Goal: Task Accomplishment & Management: Manage account settings

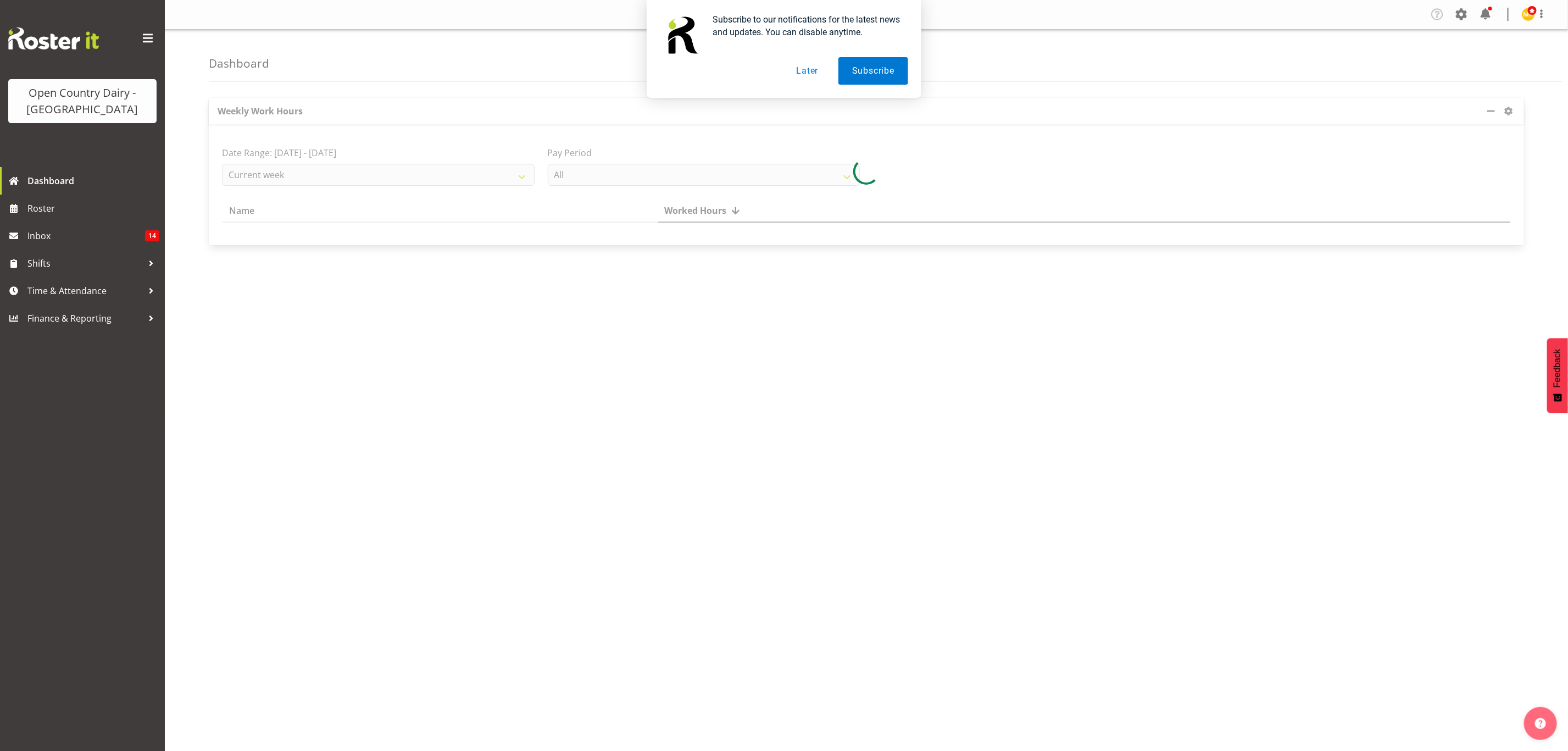
click at [816, 68] on button "Later" at bounding box center [807, 71] width 49 height 28
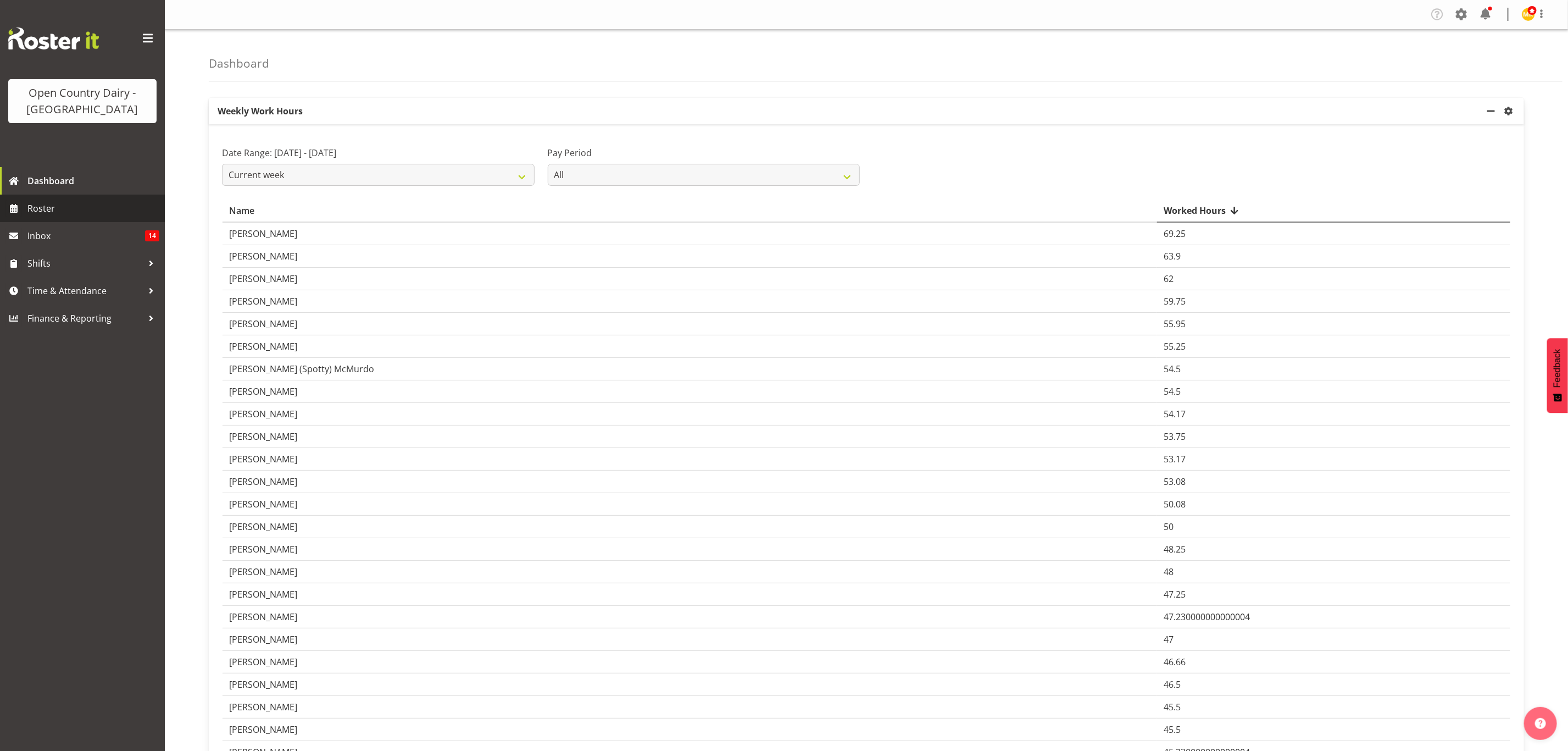
click at [46, 212] on span "Roster" at bounding box center [94, 208] width 132 height 16
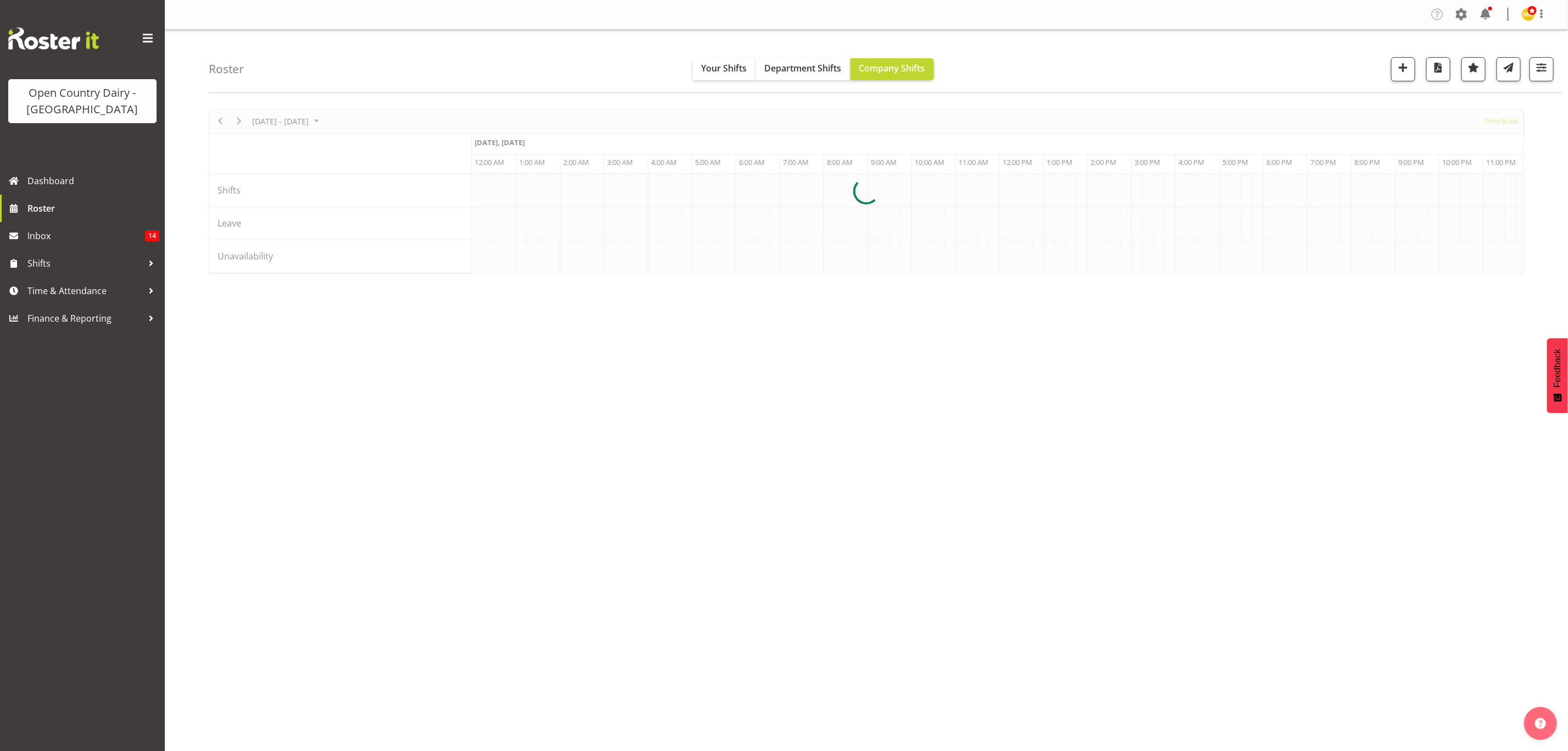
scroll to position [0, 5272]
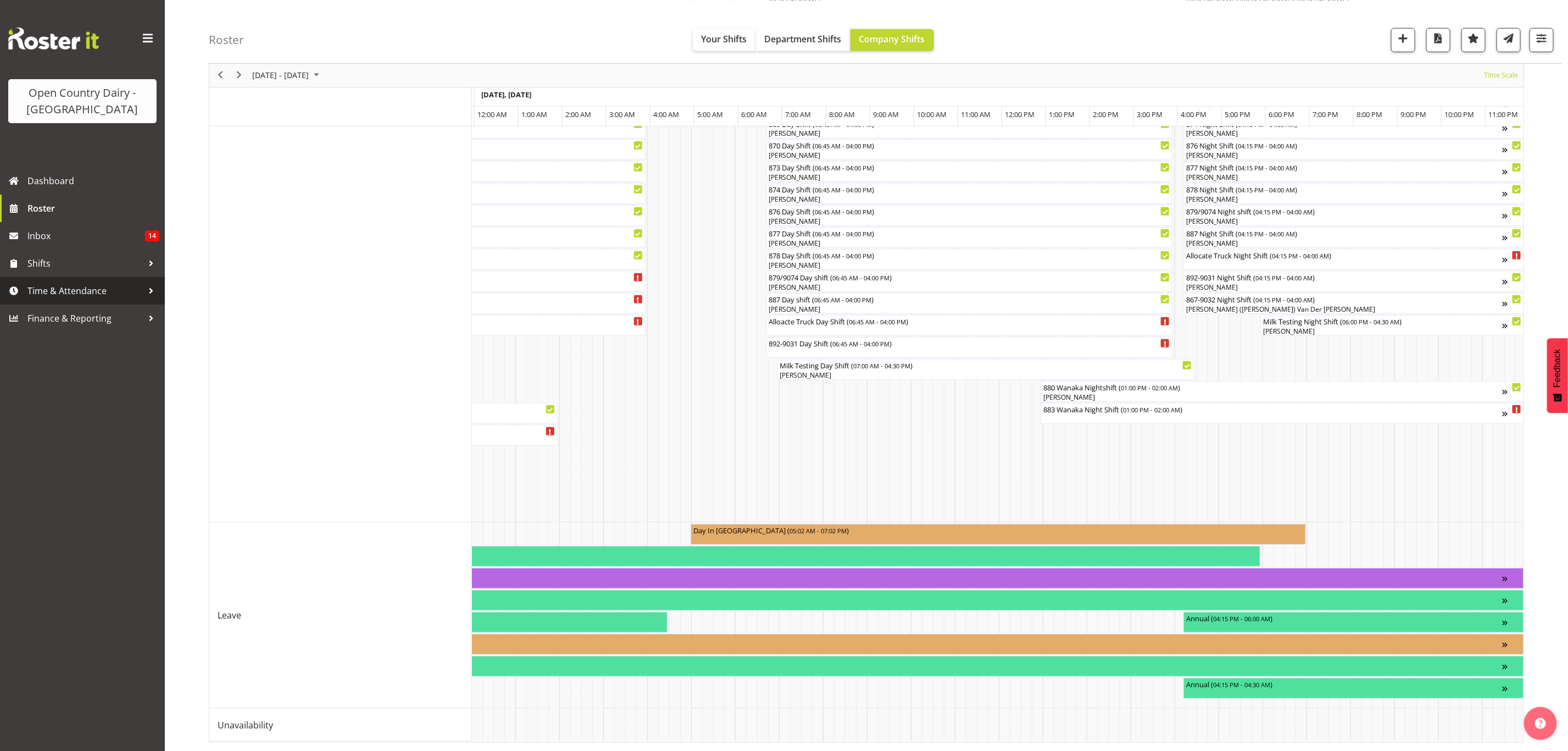
click at [58, 299] on span "Time & Attendance" at bounding box center [85, 291] width 115 height 16
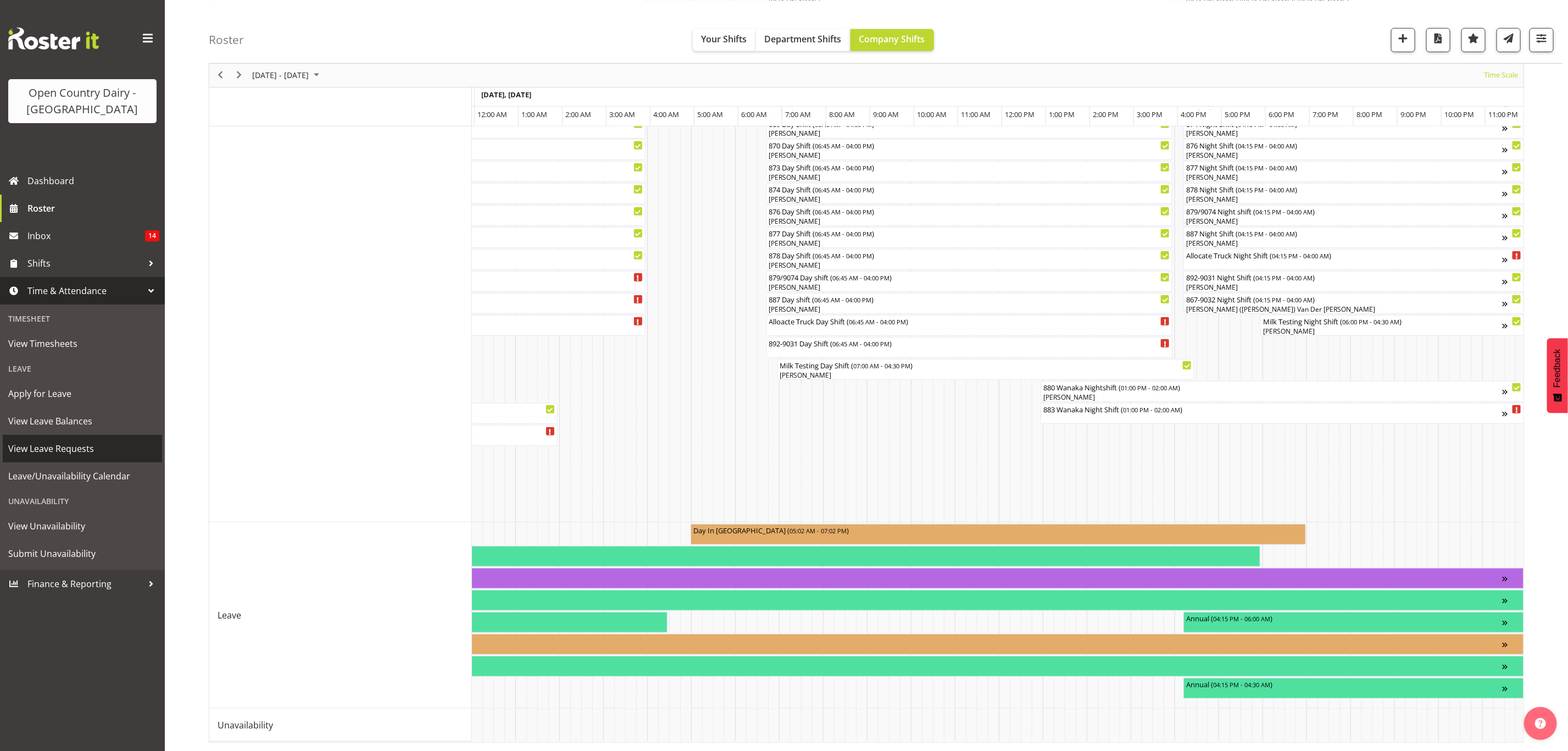
click at [83, 451] on span "View Leave Requests" at bounding box center [82, 448] width 148 height 16
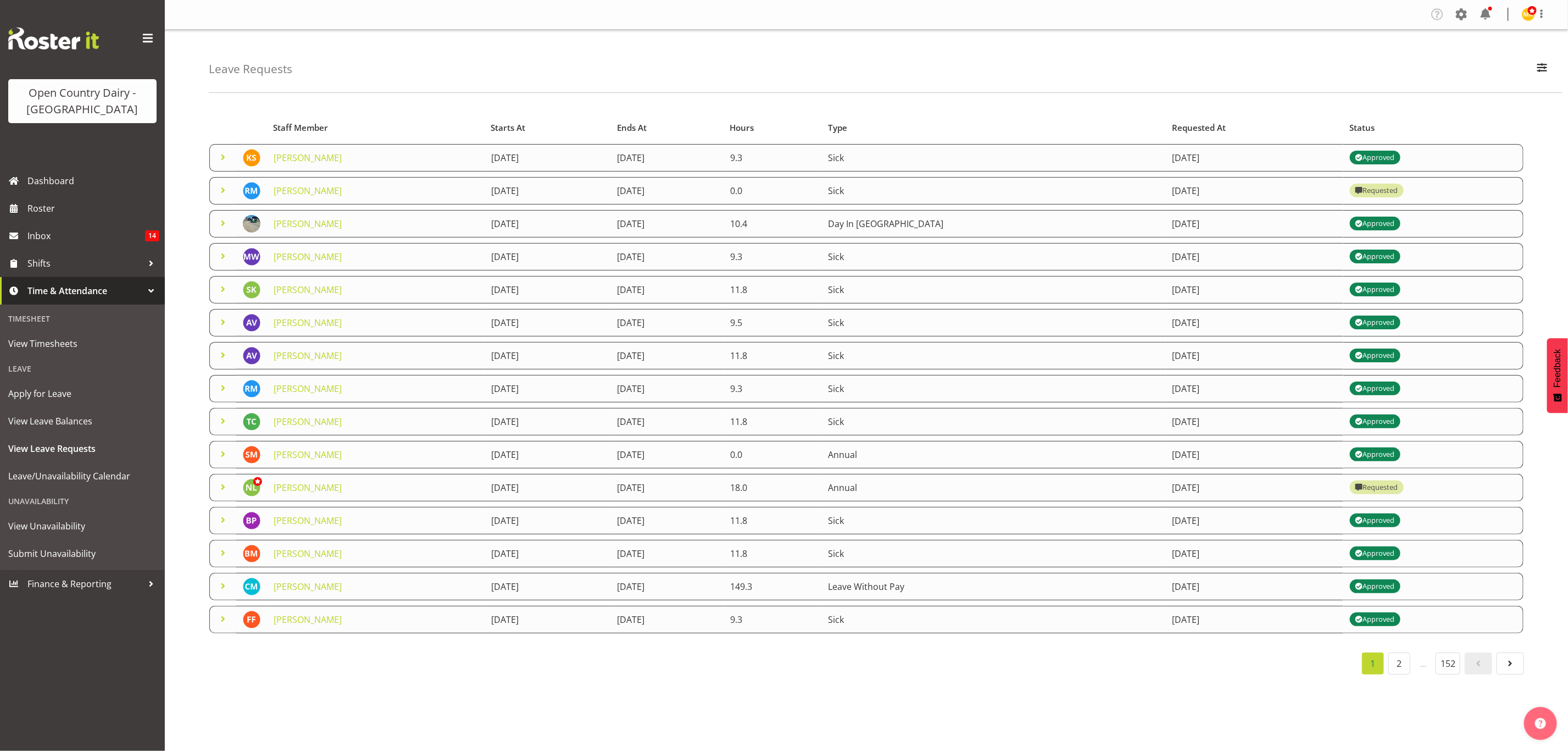
click at [222, 156] on span at bounding box center [223, 157] width 13 height 13
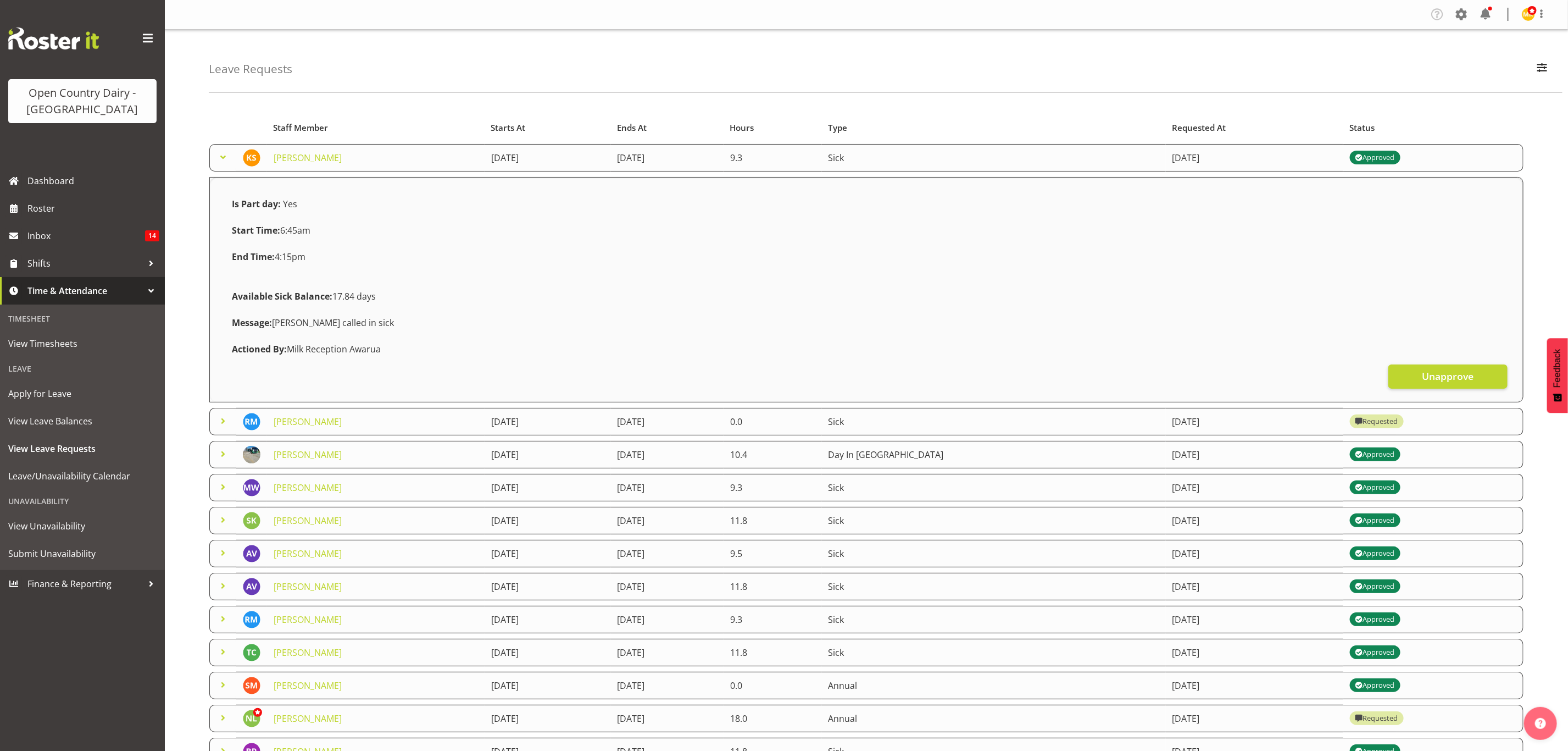
click at [222, 156] on span at bounding box center [223, 157] width 13 height 13
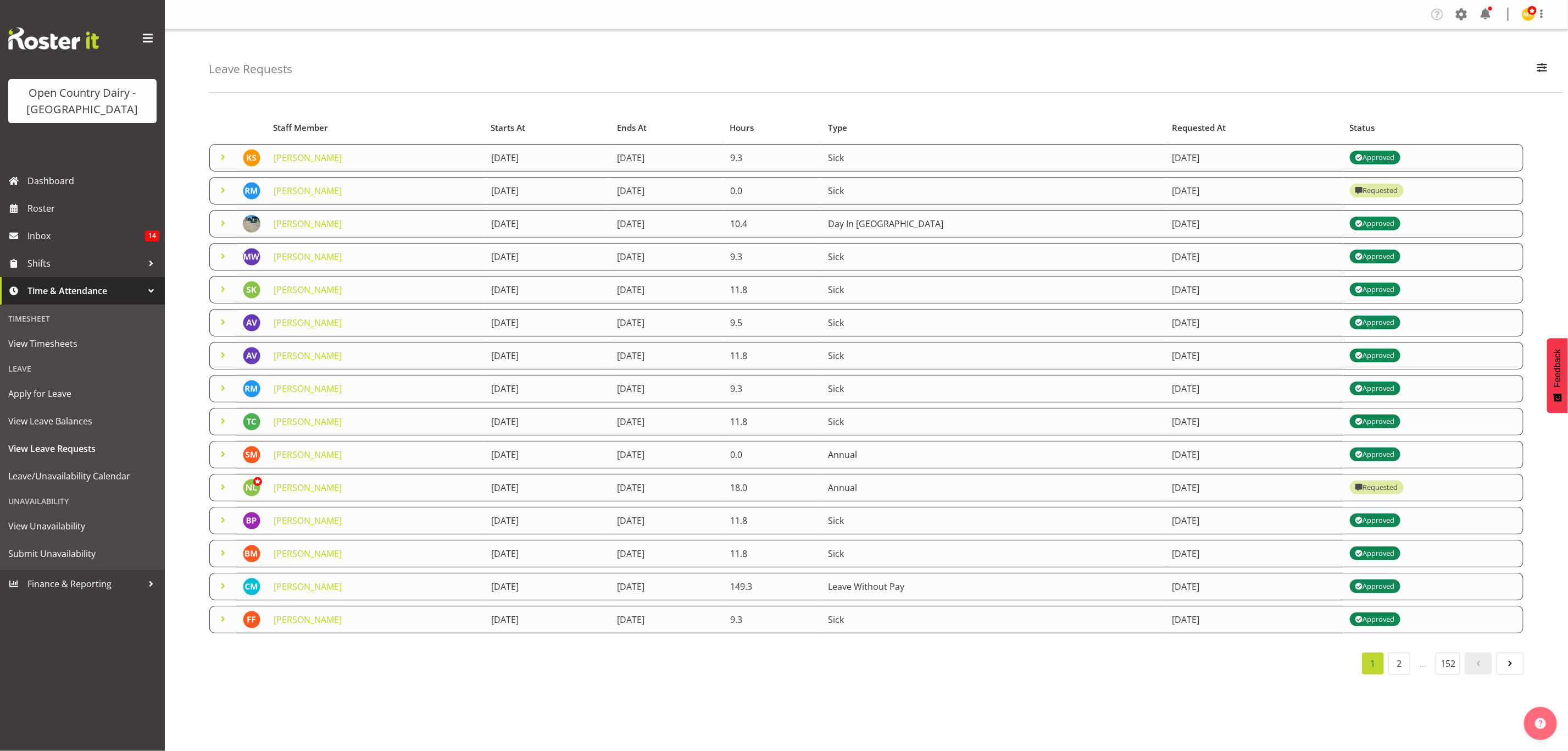
click at [223, 225] on span at bounding box center [223, 223] width 13 height 13
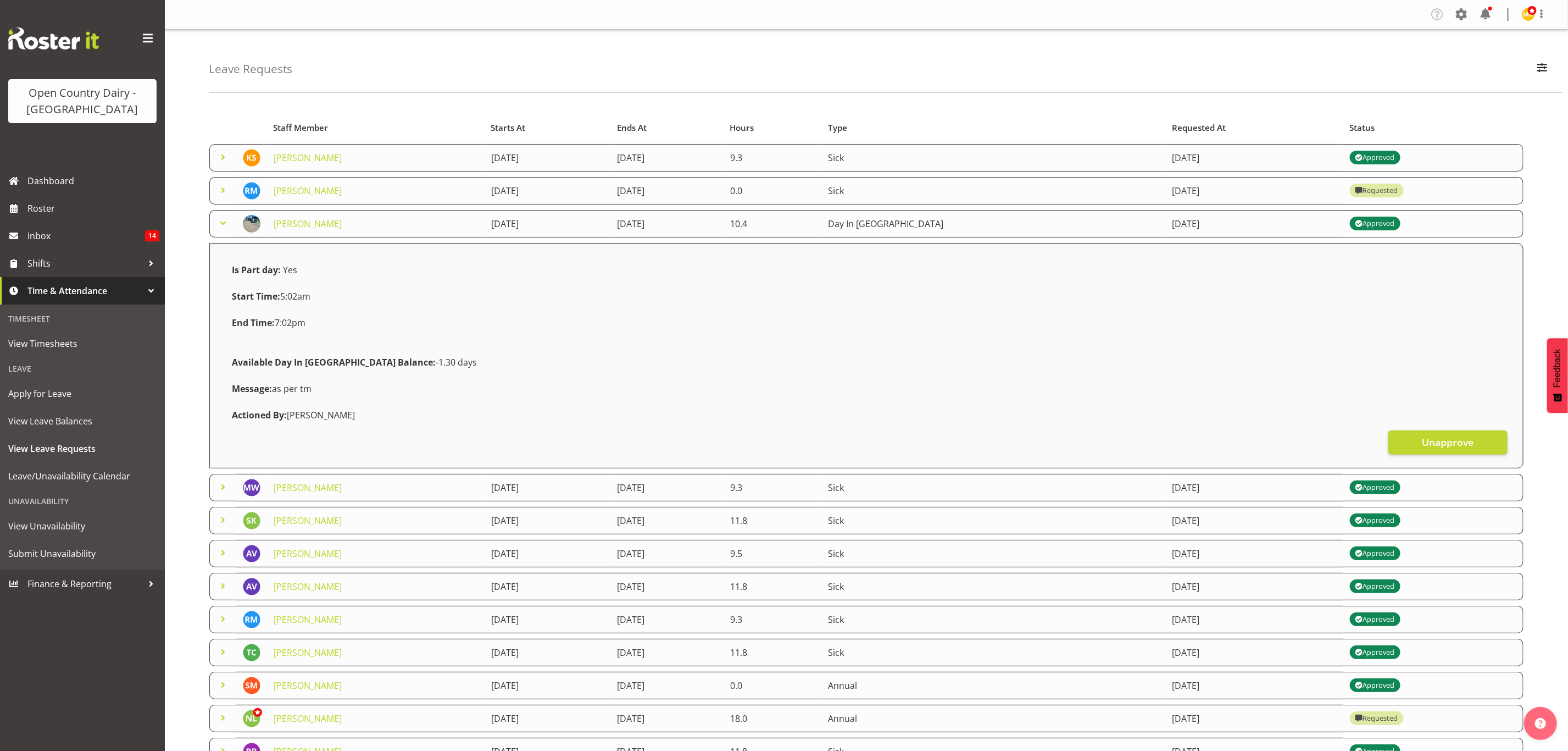
click at [223, 225] on span at bounding box center [223, 223] width 13 height 13
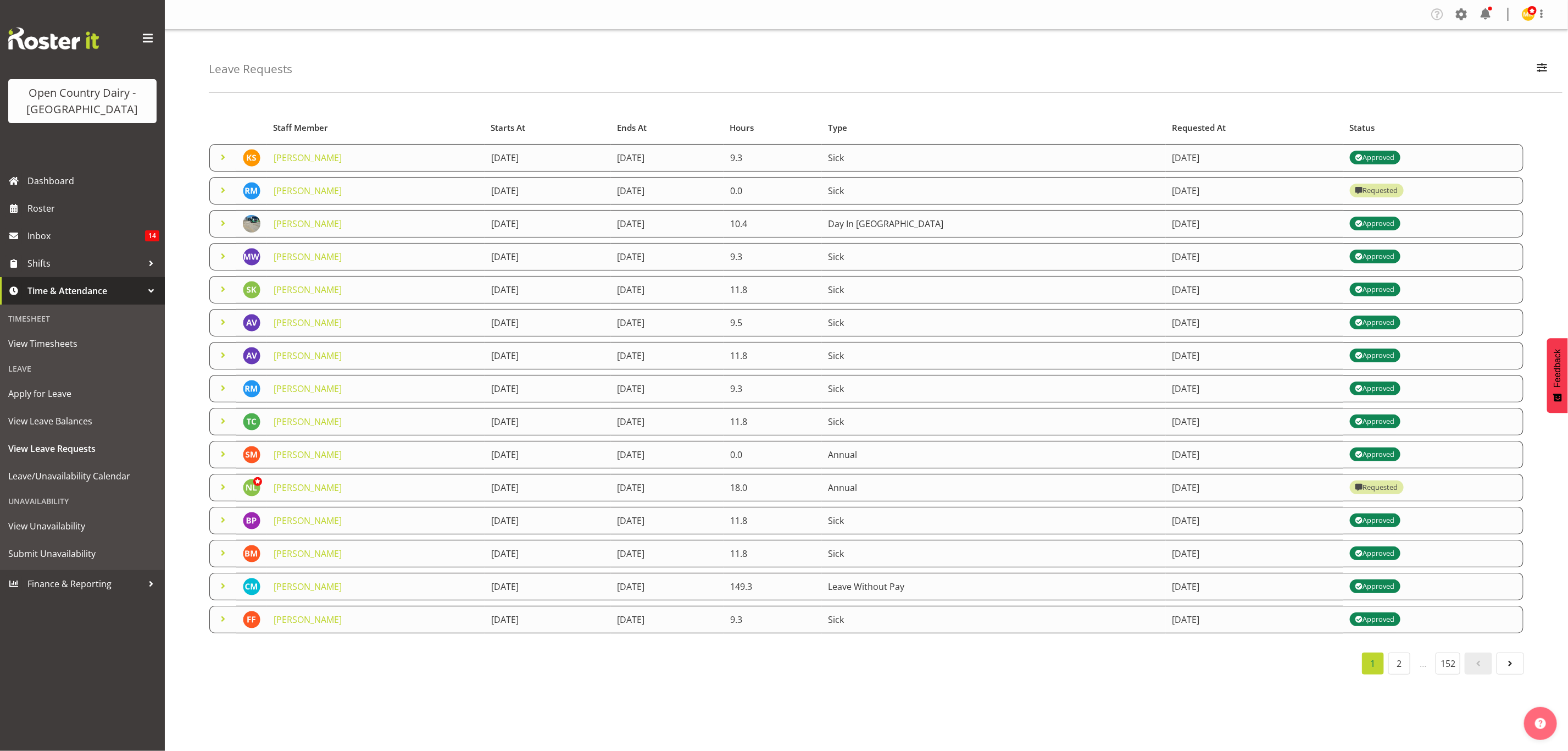
click at [220, 287] on span at bounding box center [223, 289] width 13 height 13
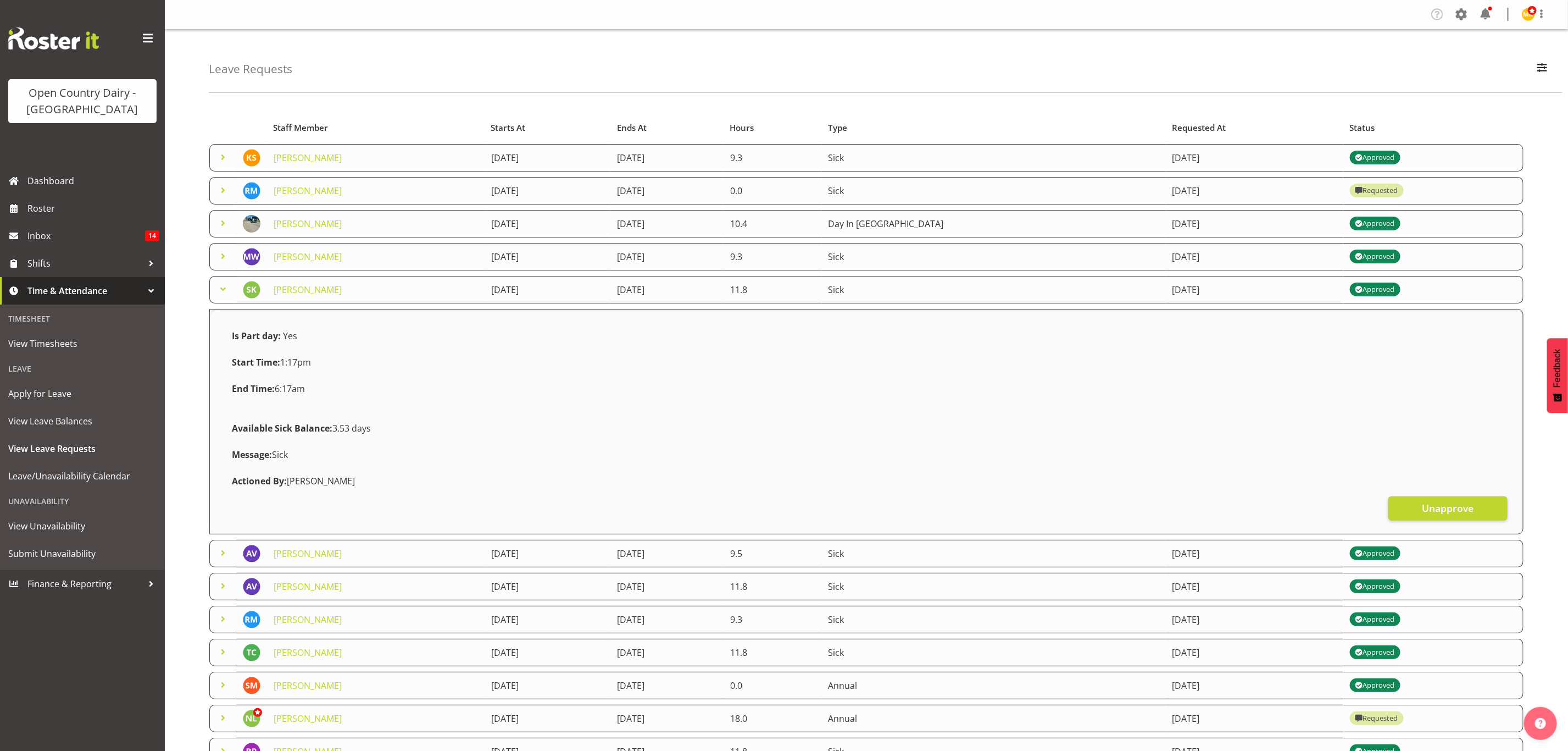
click at [220, 287] on span at bounding box center [223, 289] width 13 height 13
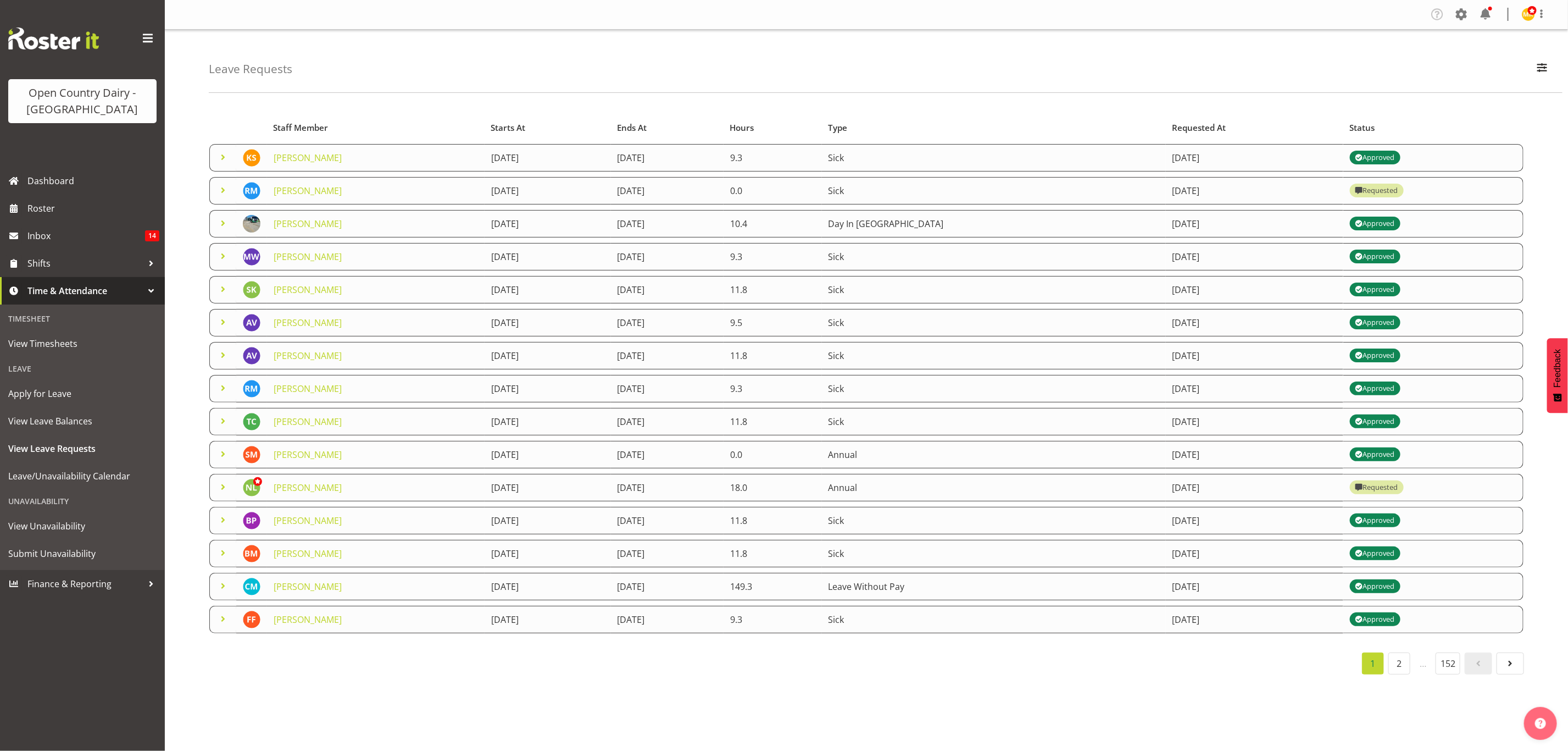
click at [222, 317] on span at bounding box center [223, 322] width 13 height 13
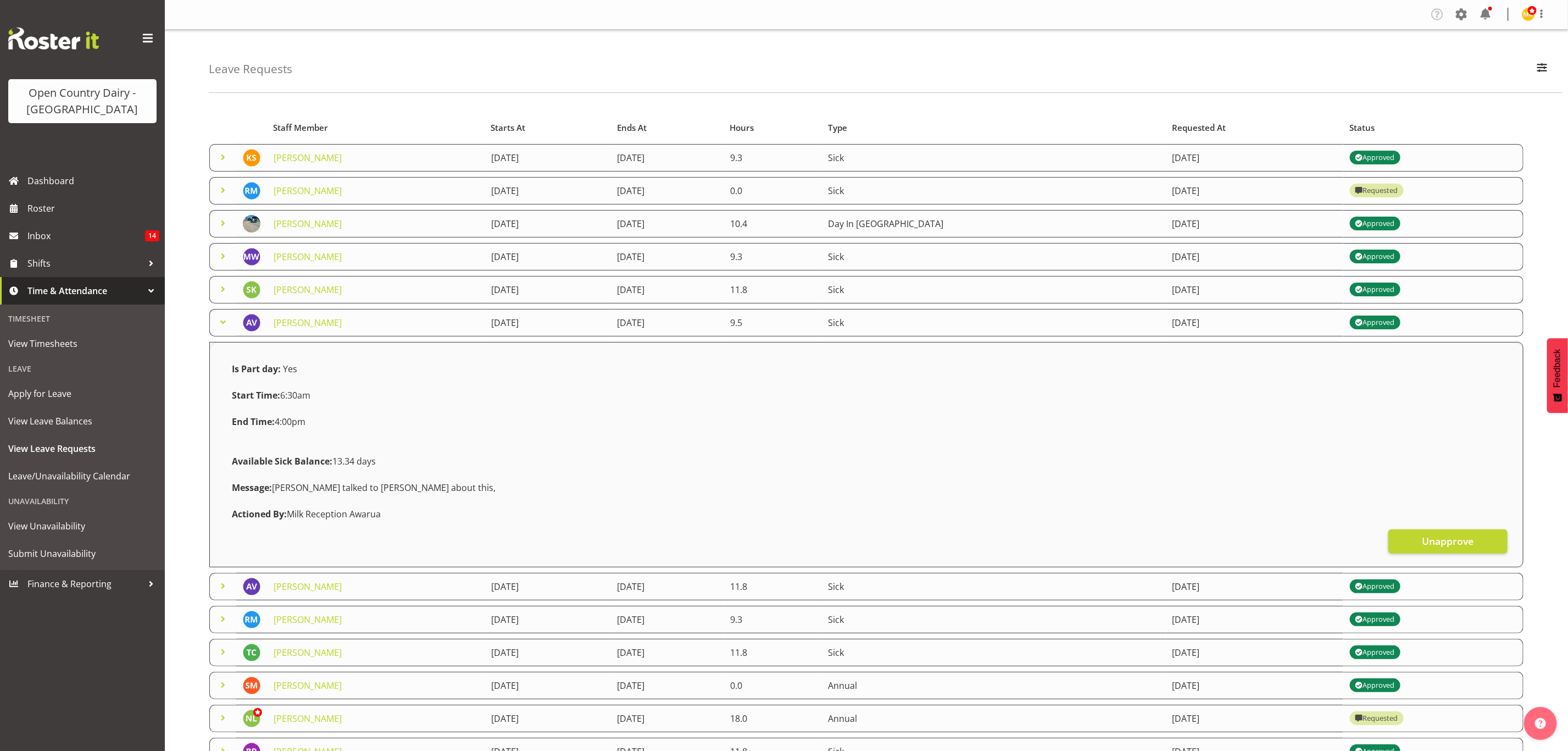
click at [222, 317] on span at bounding box center [223, 322] width 13 height 13
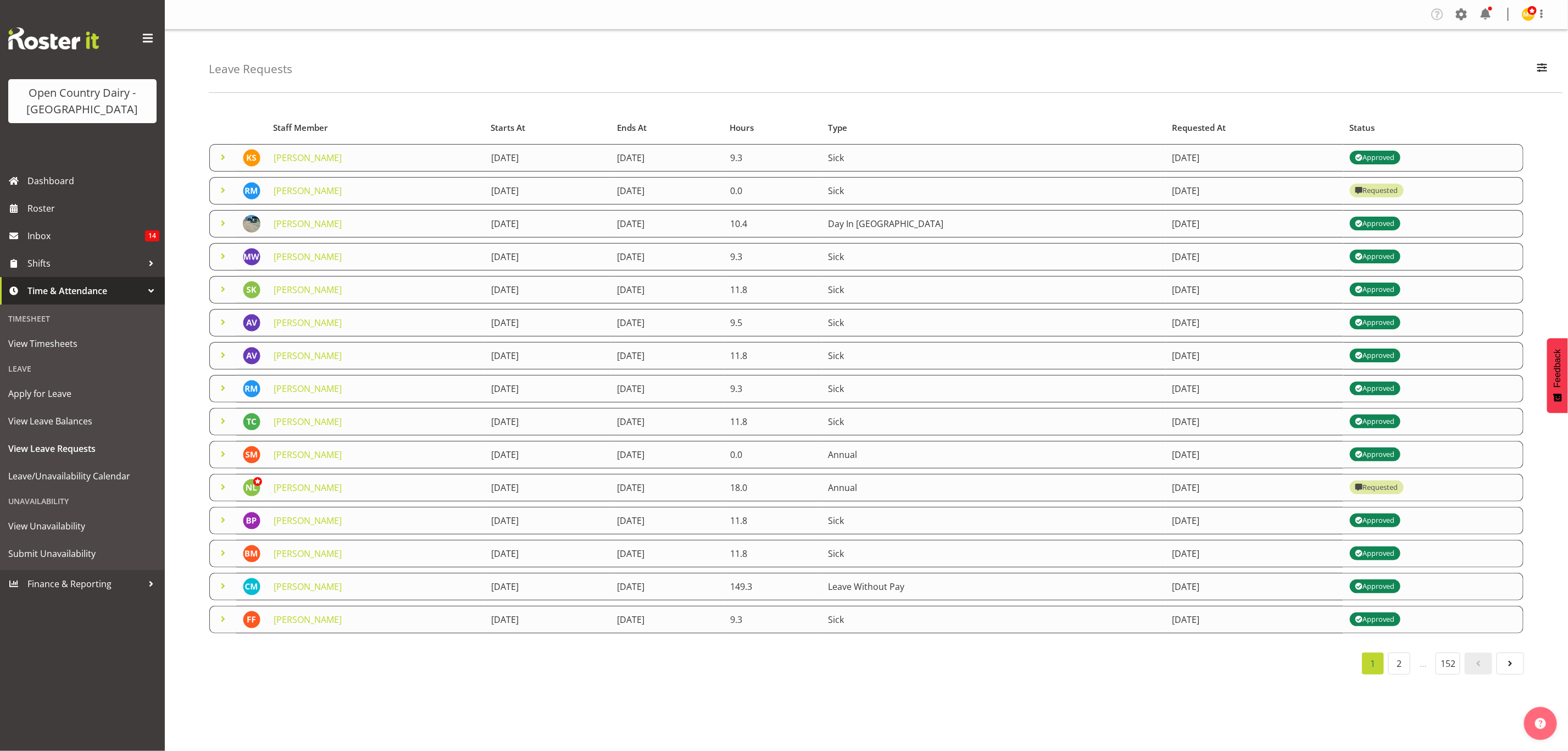
click at [224, 353] on span at bounding box center [223, 355] width 13 height 13
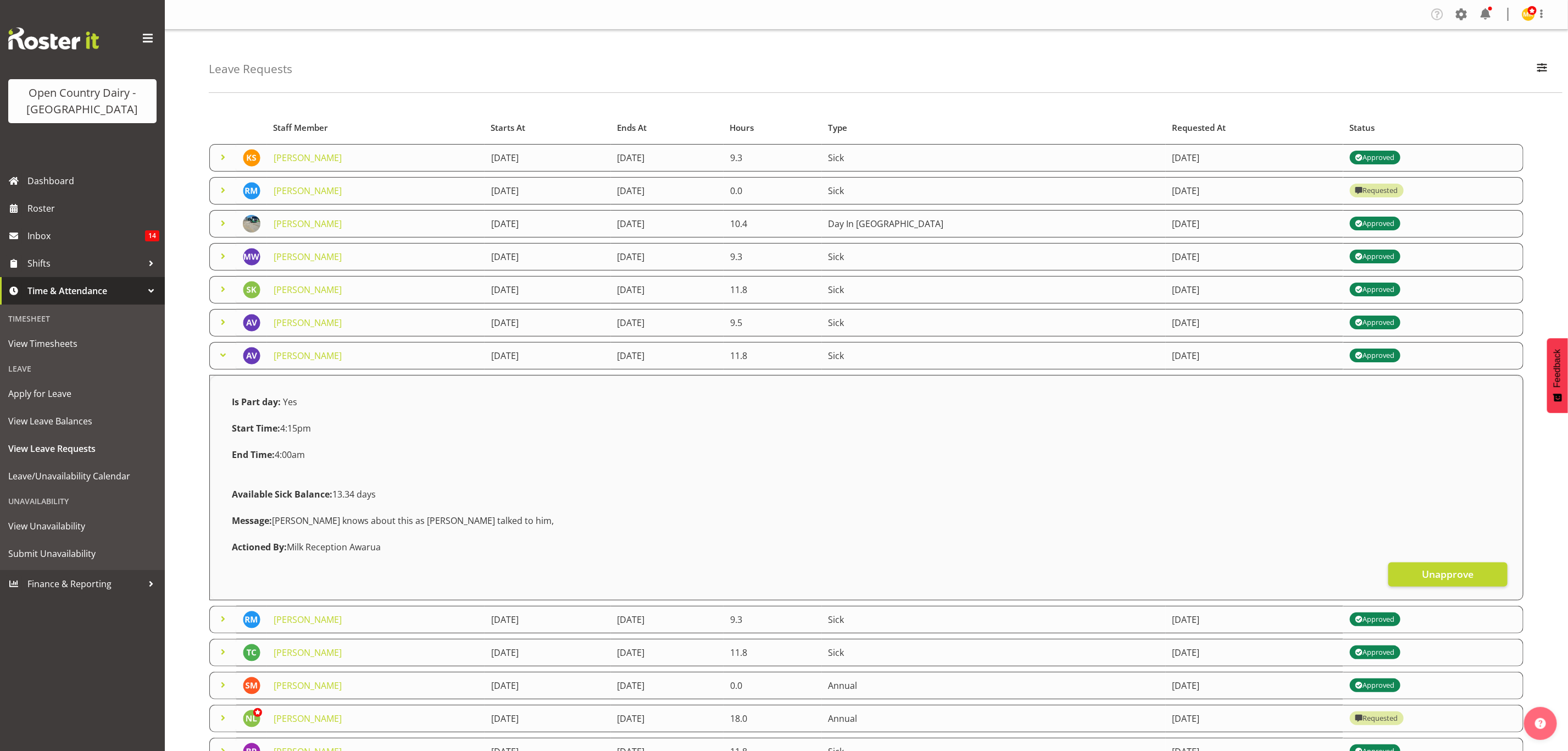
click at [224, 353] on span at bounding box center [223, 355] width 13 height 13
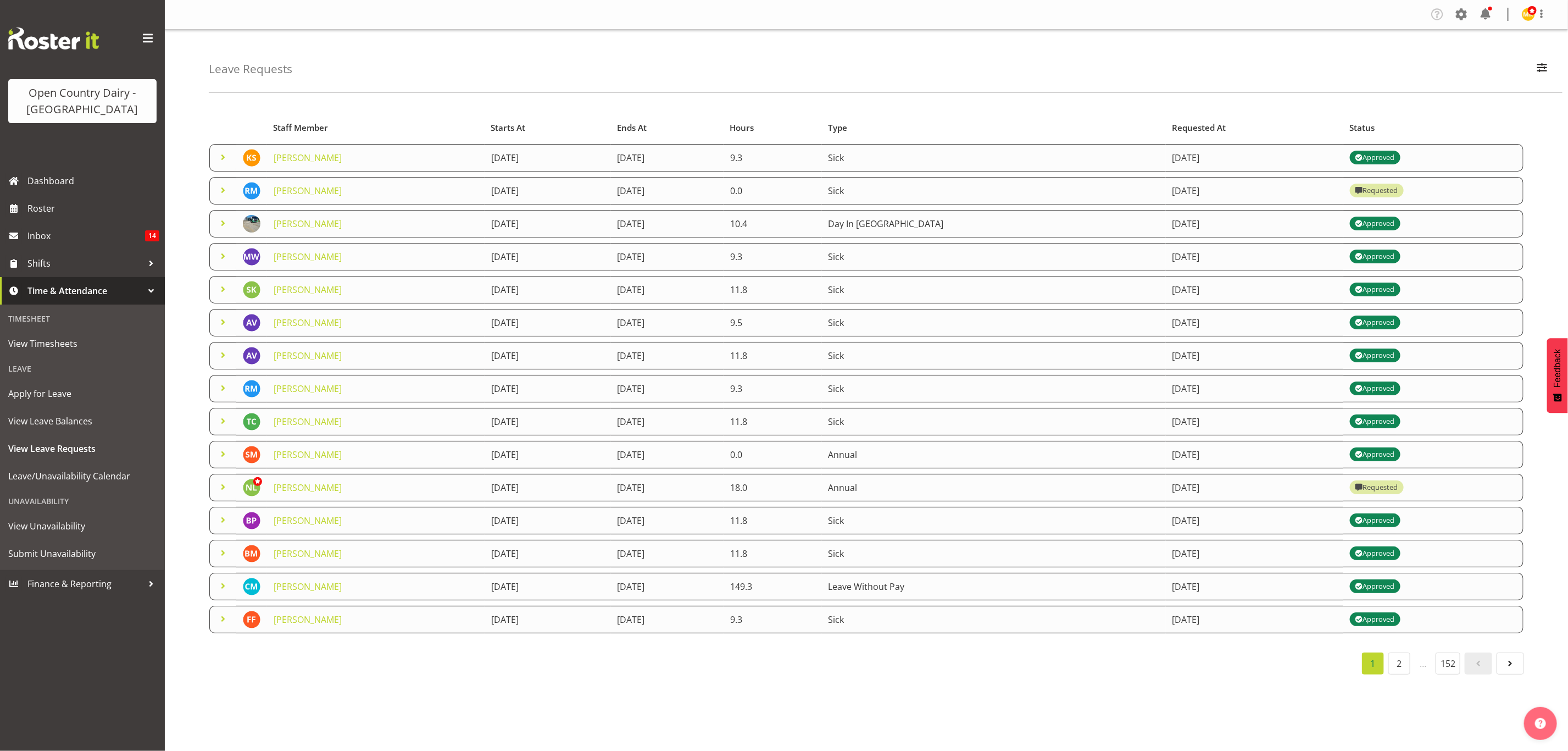
click at [223, 419] on span at bounding box center [223, 421] width 13 height 13
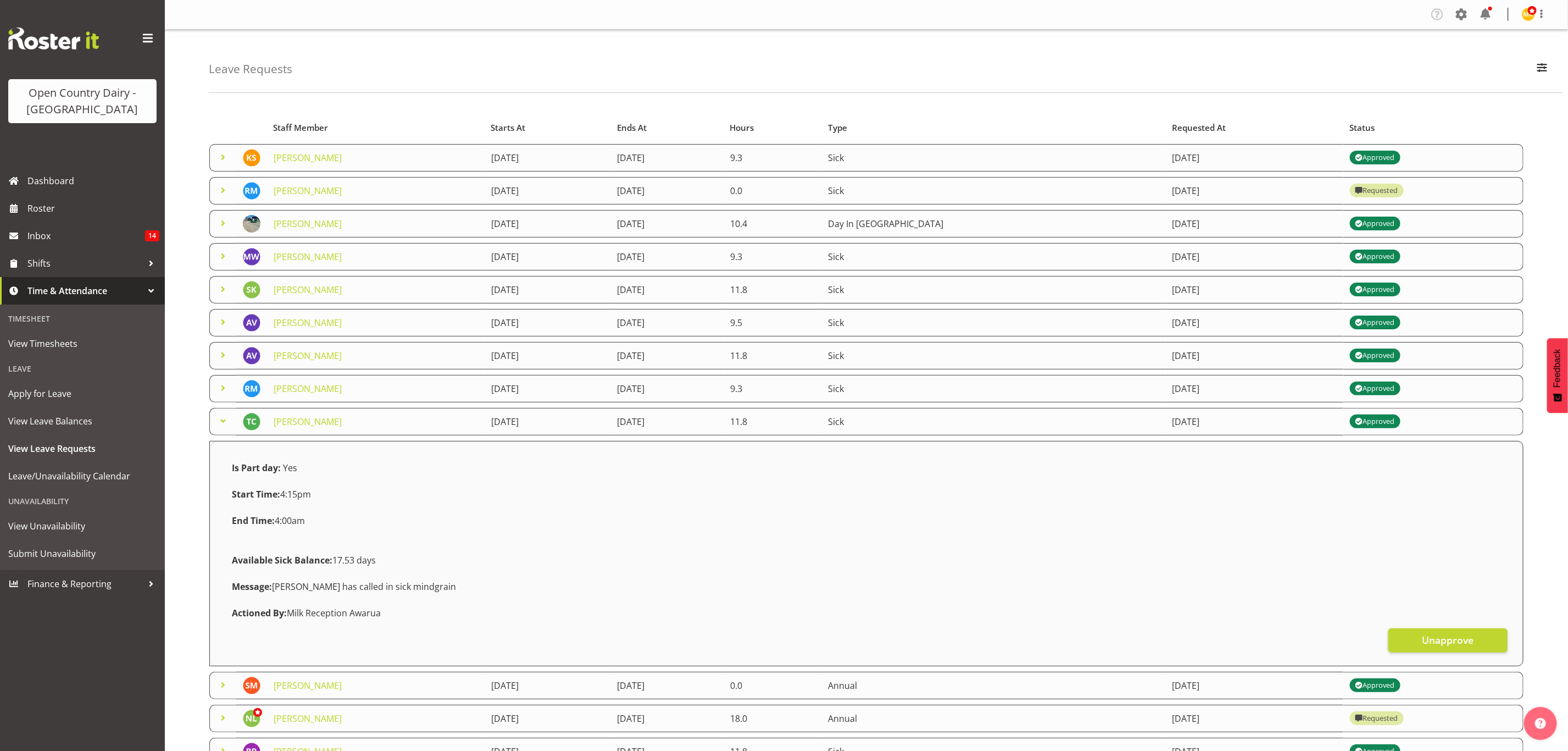
click at [223, 419] on span at bounding box center [223, 421] width 13 height 13
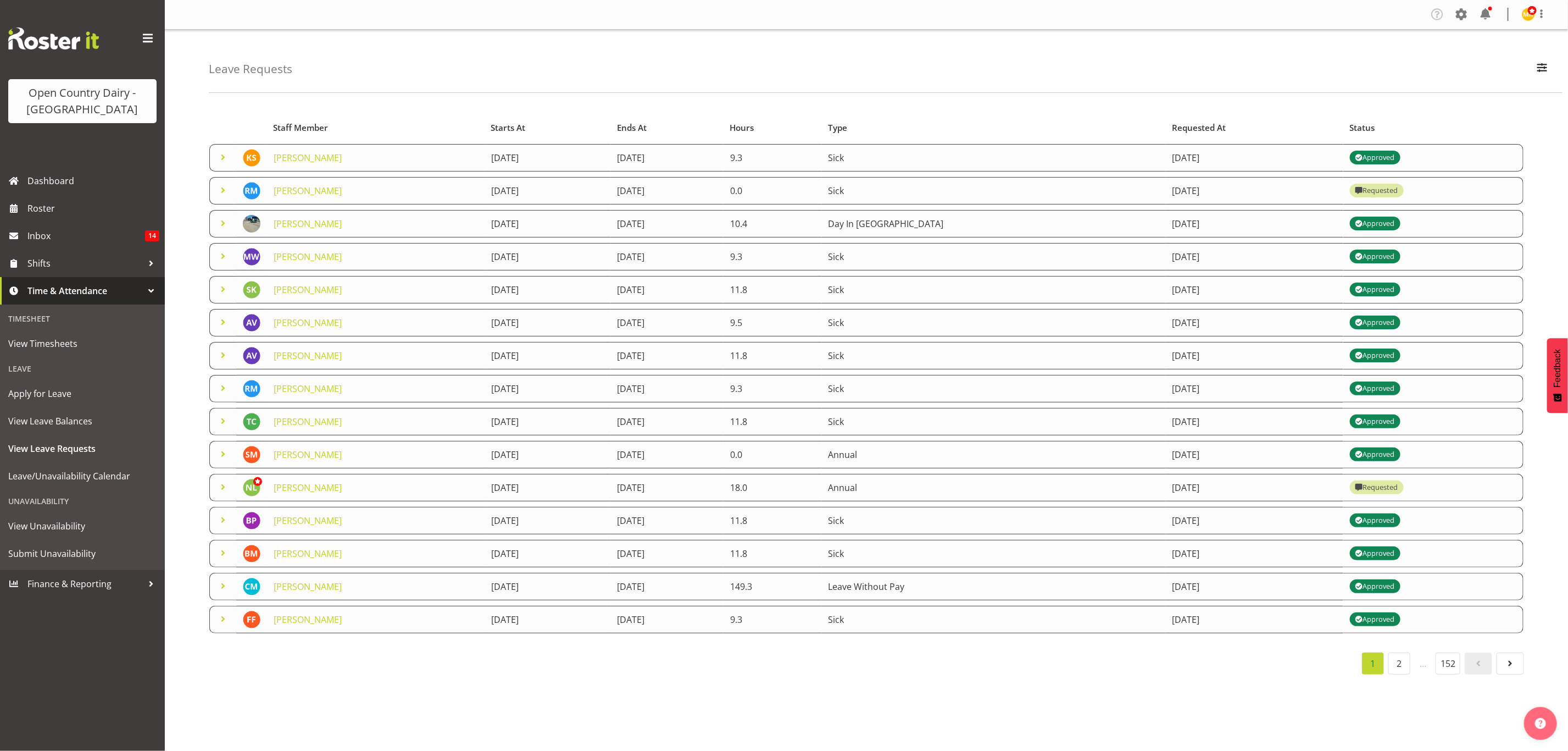
click at [43, 320] on div "Timesheet" at bounding box center [82, 318] width 159 height 22
click at [49, 342] on span "View Timesheets" at bounding box center [82, 343] width 148 height 16
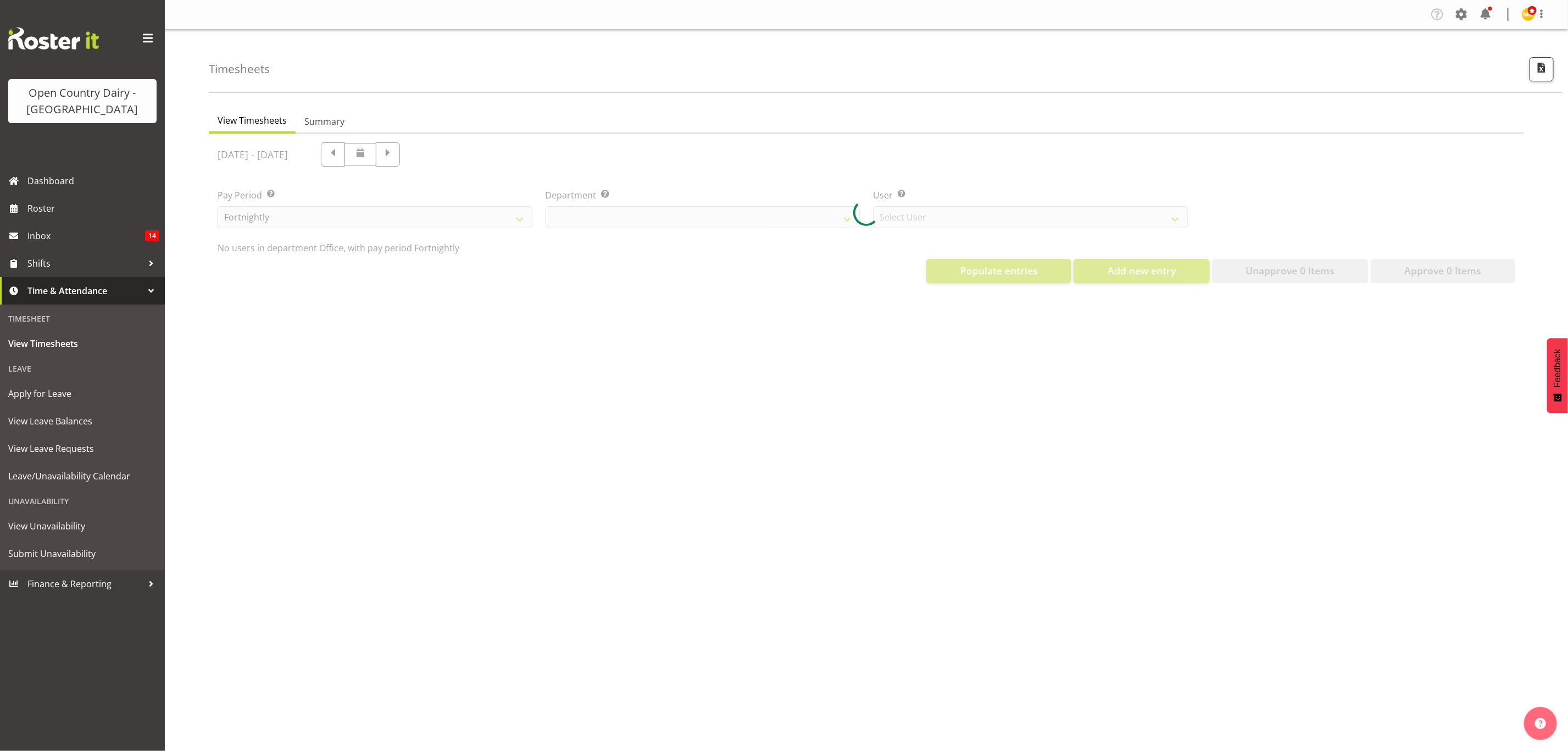
select select "699"
select select "8449"
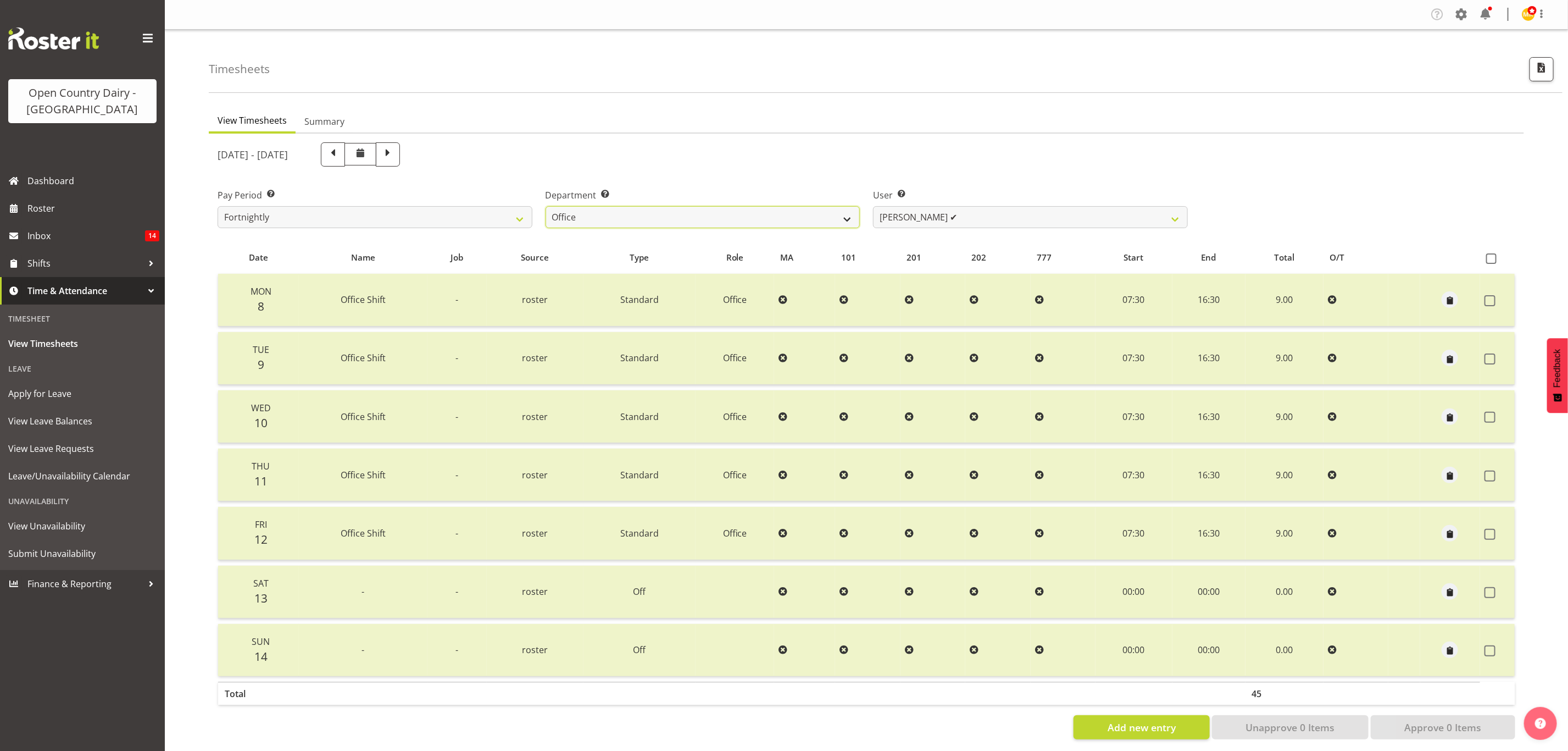
click at [763, 218] on select "734 735 736 737 738 739 851 853 854 855 856 858 861 862 865 867-9032 868 869 87…" at bounding box center [703, 217] width 315 height 22
select select "678"
click at [546, 206] on select "734 735 736 737 738 739 851 853 854 855 856 858 861 862 865 867-9032 868 869 87…" at bounding box center [703, 217] width 315 height 22
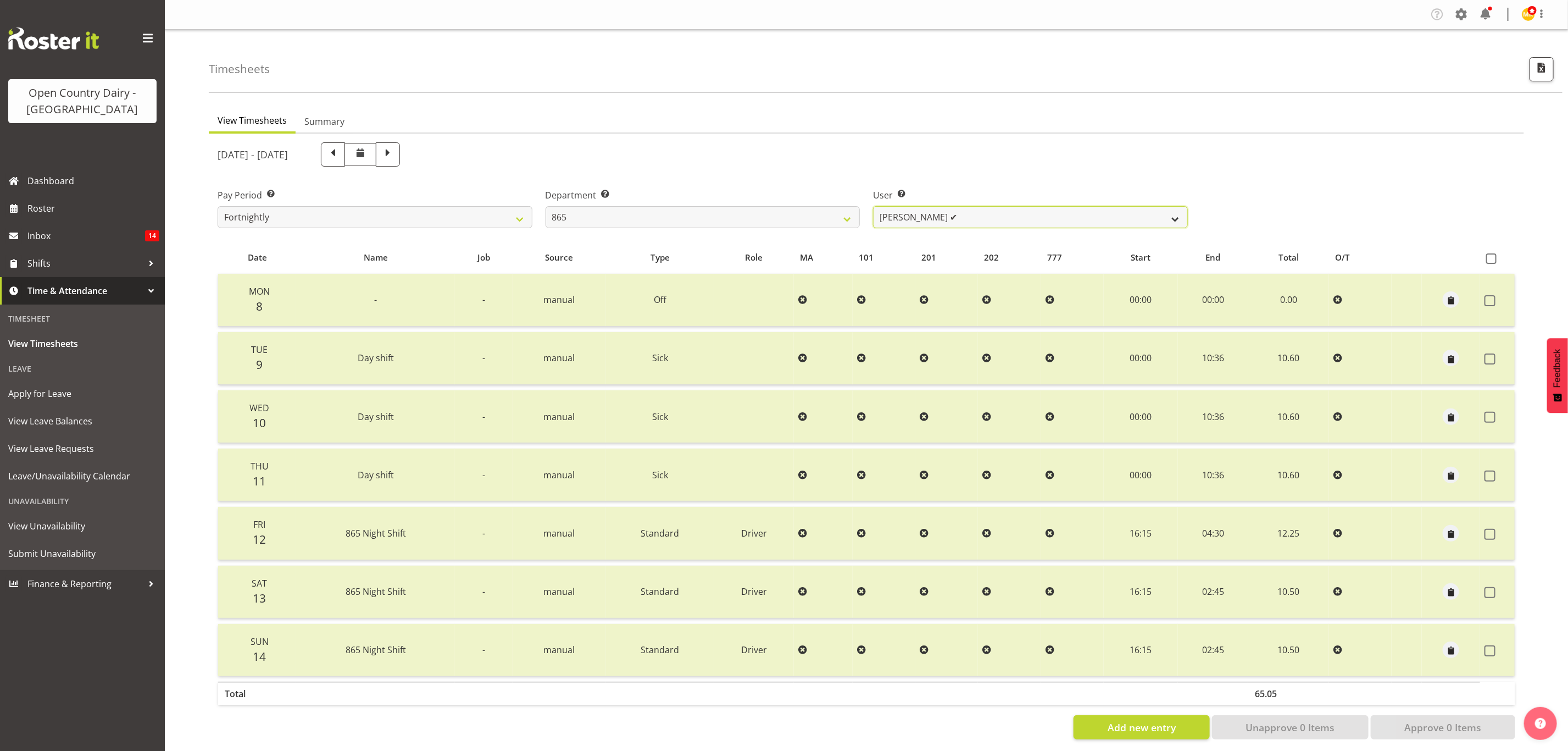
click at [965, 216] on select "Flavio Ferraz ✔ George Courtney ✔ Steffan Kennard ✔" at bounding box center [1030, 217] width 315 height 22
click at [663, 145] on div "September 8th - September 14th 2025" at bounding box center [703, 154] width 970 height 24
click at [395, 157] on span at bounding box center [387, 153] width 14 height 14
select select
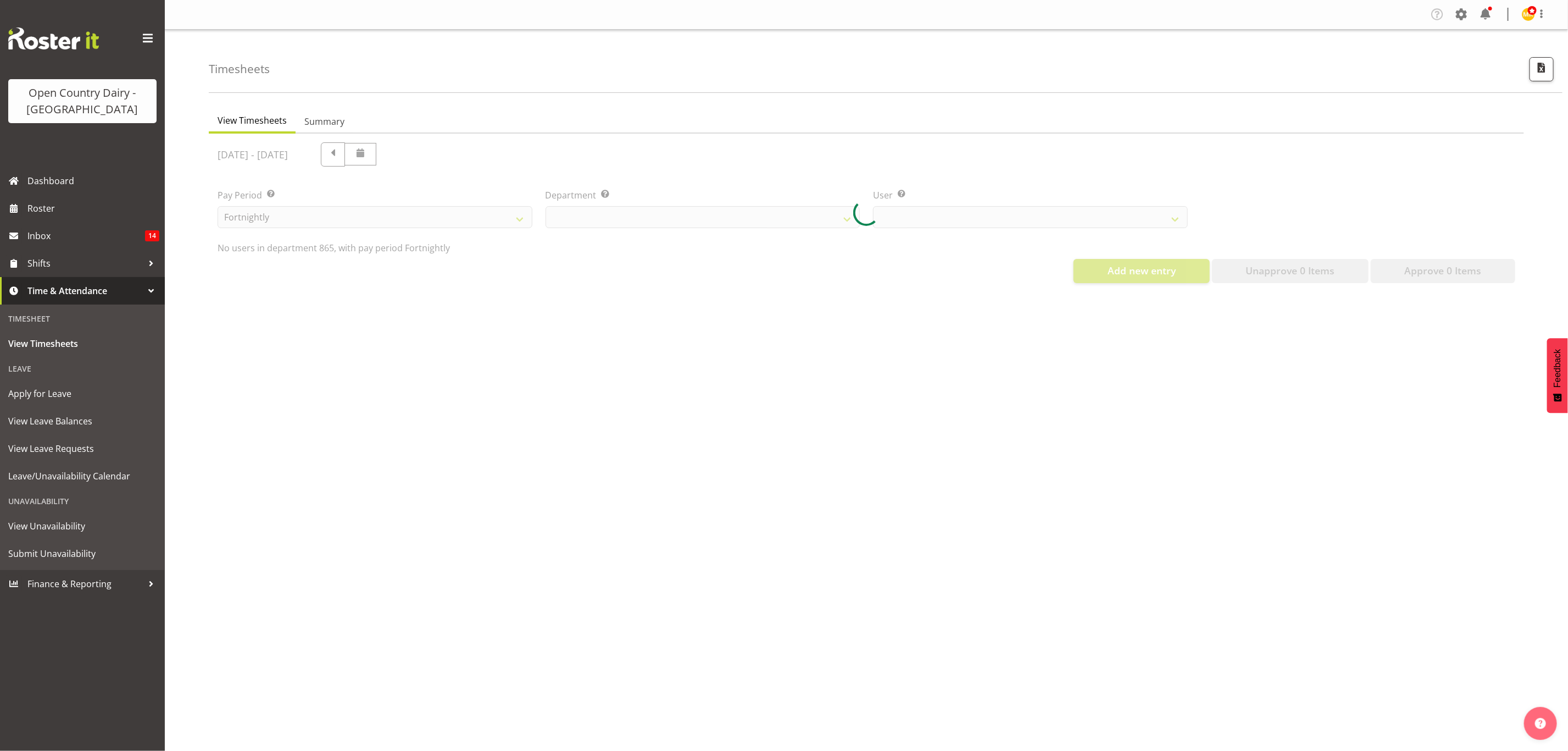
select select "678"
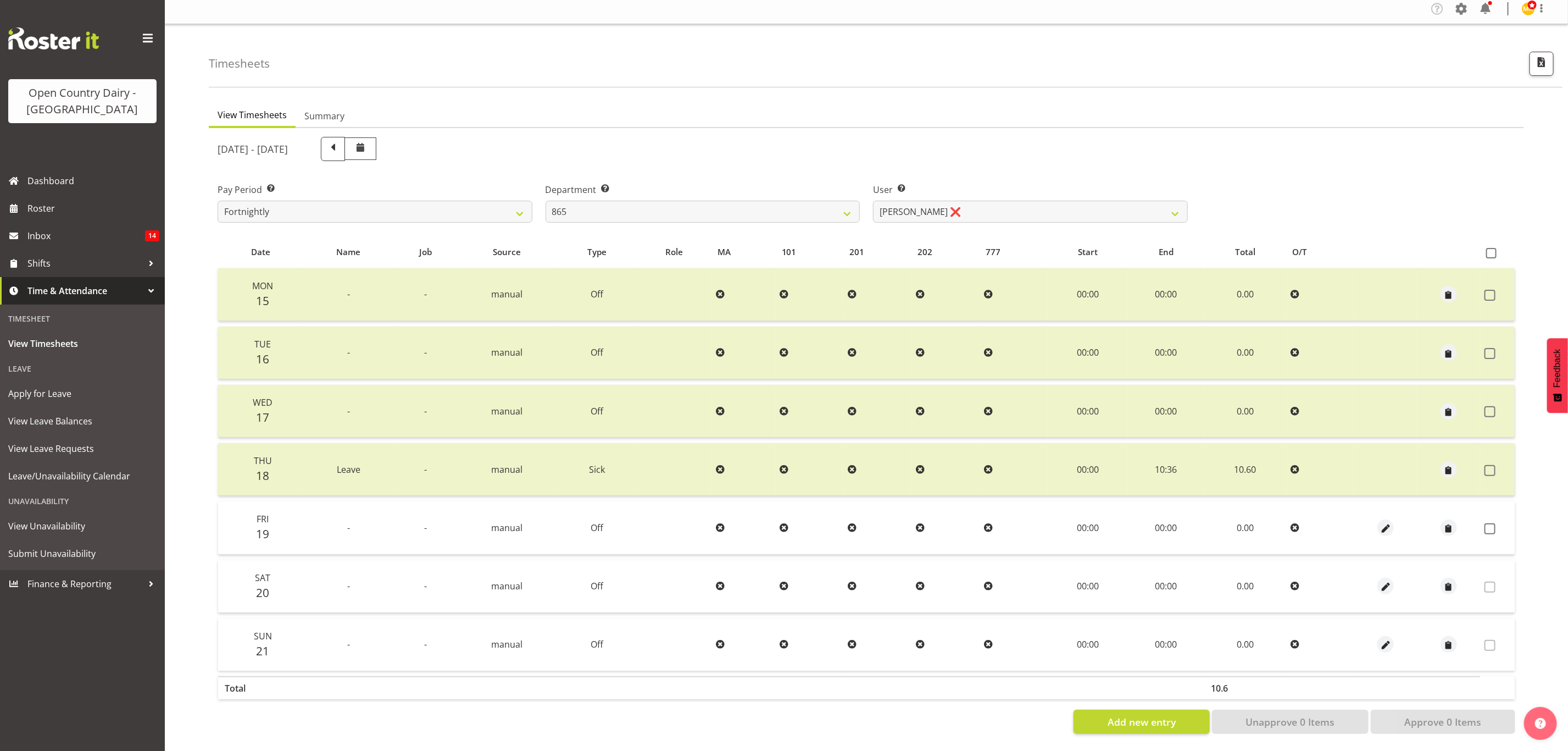
scroll to position [15, 0]
click at [1492, 465] on span at bounding box center [1490, 471] width 11 height 11
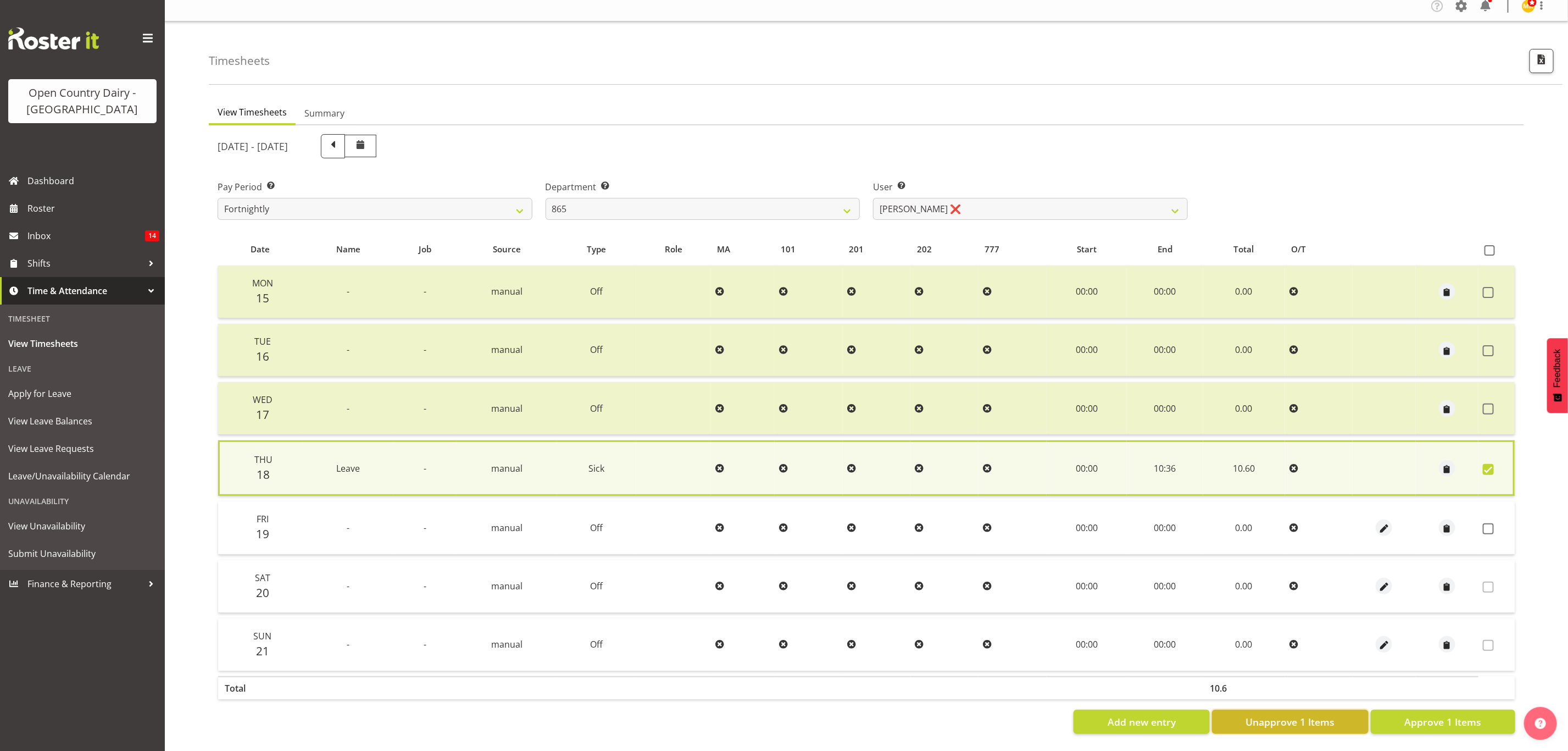
click at [1317, 715] on span "Unapprove 1 Items" at bounding box center [1290, 721] width 89 height 14
checkbox input "false"
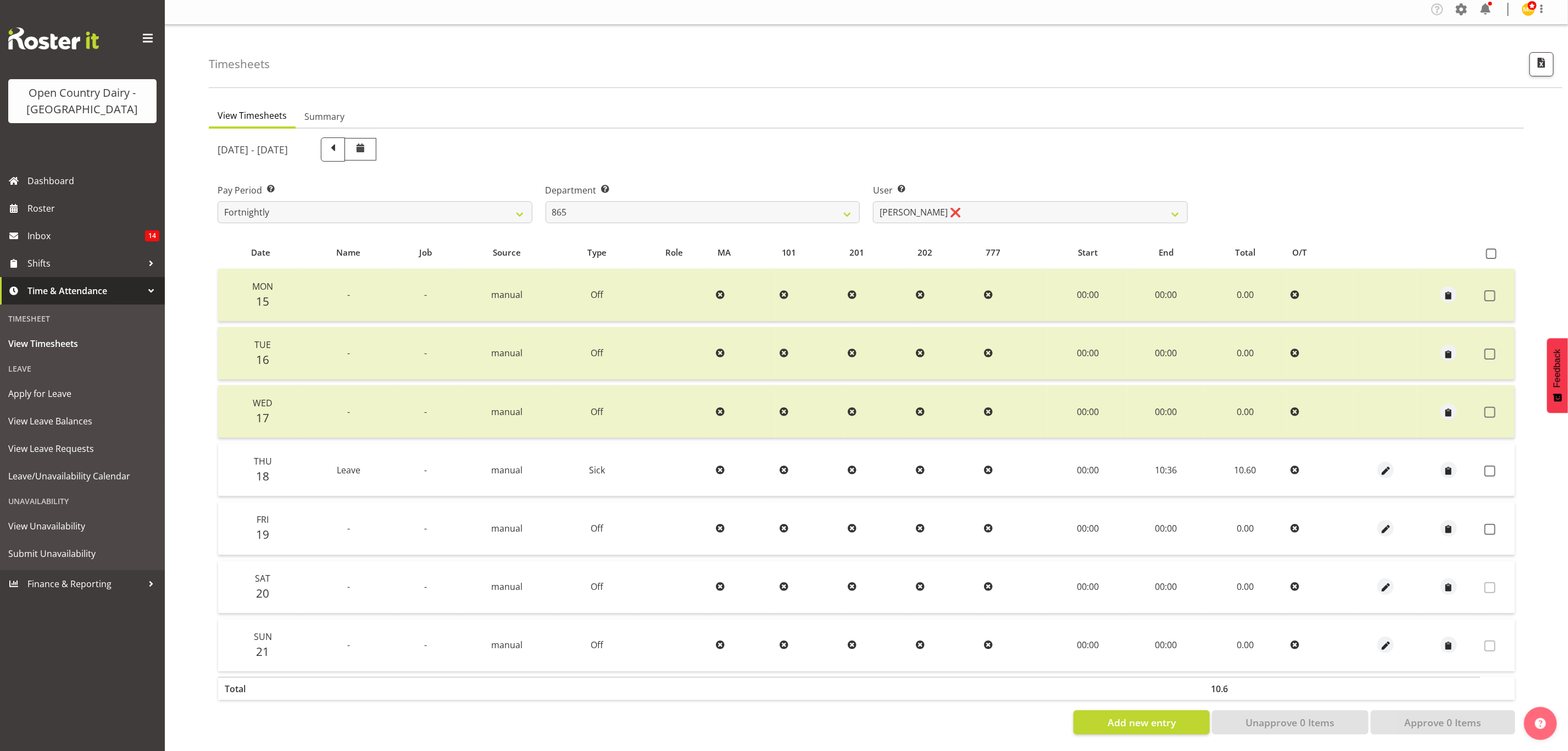
scroll to position [0, 0]
